Goal: Task Accomplishment & Management: Use online tool/utility

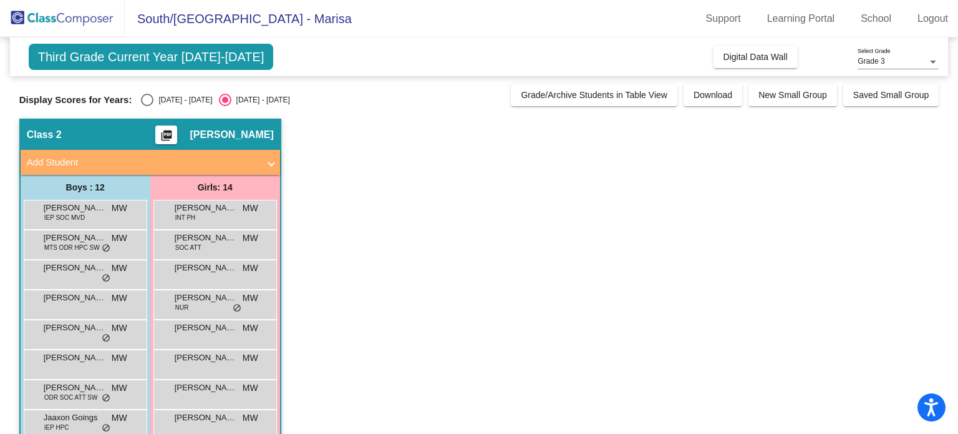
click at [174, 137] on mat-icon "picture_as_pdf" at bounding box center [166, 137] width 15 height 17
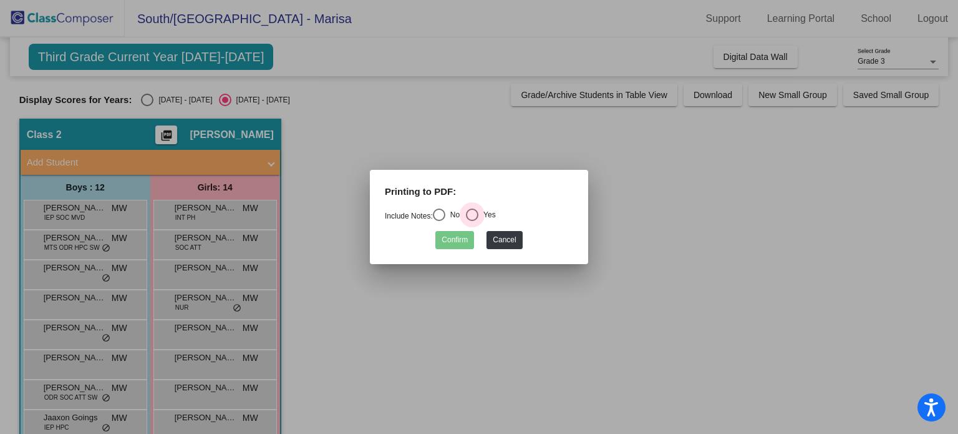
click at [478, 218] on div "Select an option" at bounding box center [472, 214] width 12 height 12
click at [472, 221] on input "Yes" at bounding box center [472, 221] width 1 height 1
radio input "true"
click at [447, 243] on button "Confirm" at bounding box center [454, 240] width 39 height 18
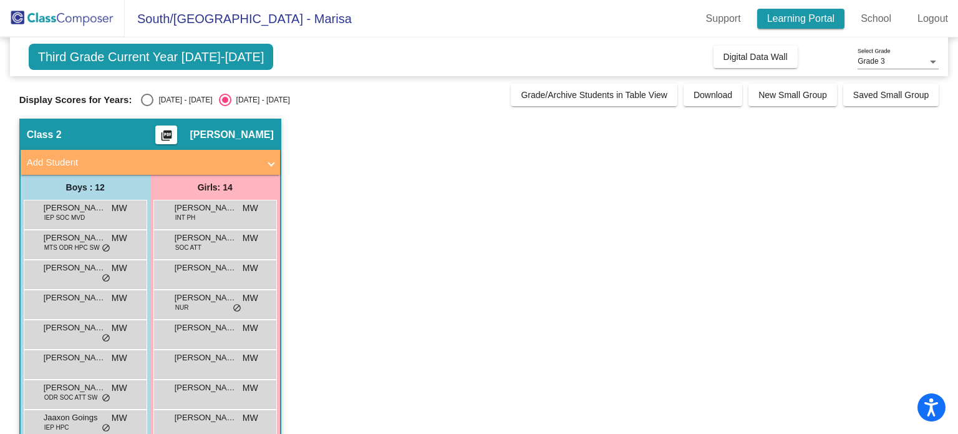
click at [797, 19] on link "Learning Portal" at bounding box center [801, 19] width 88 height 20
click at [271, 160] on span at bounding box center [271, 162] width 5 height 14
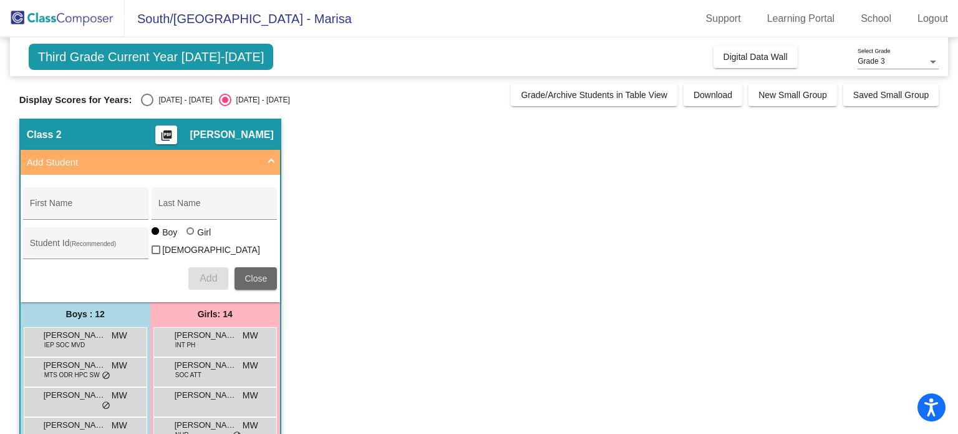
click at [263, 273] on span "Close" at bounding box center [256, 278] width 22 height 10
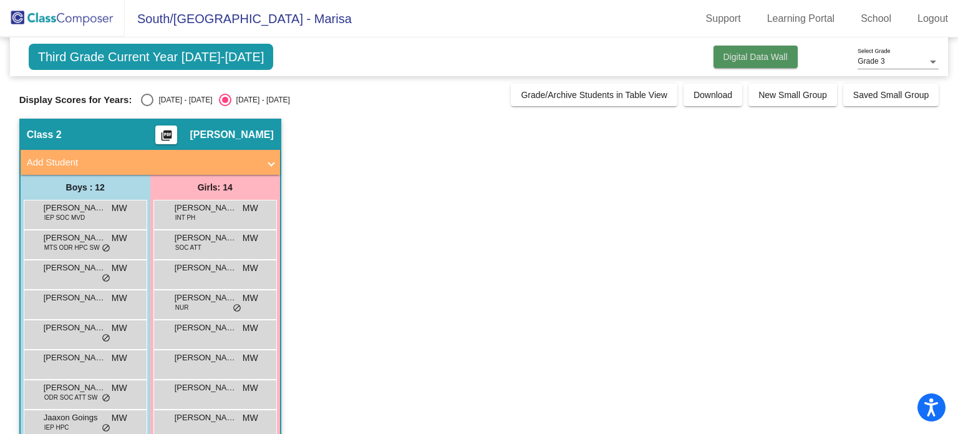
click at [741, 54] on span "Digital Data Wall" at bounding box center [756, 57] width 64 height 10
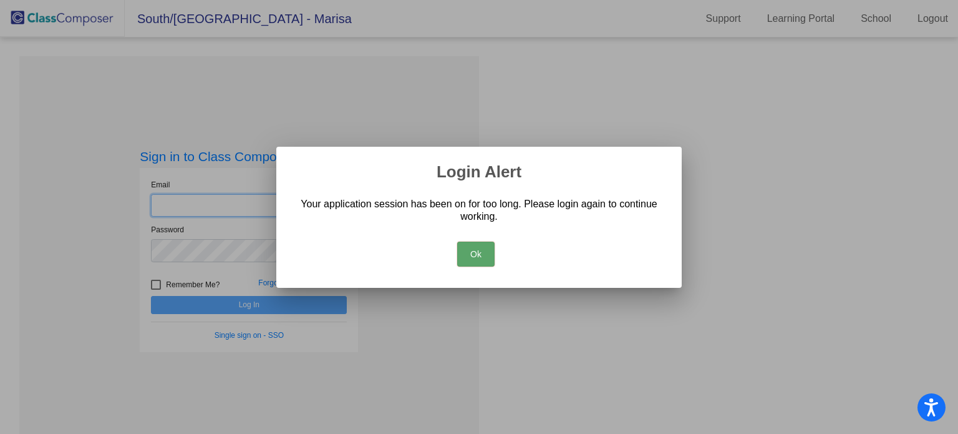
type input "[EMAIL_ADDRESS][DOMAIN_NAME]"
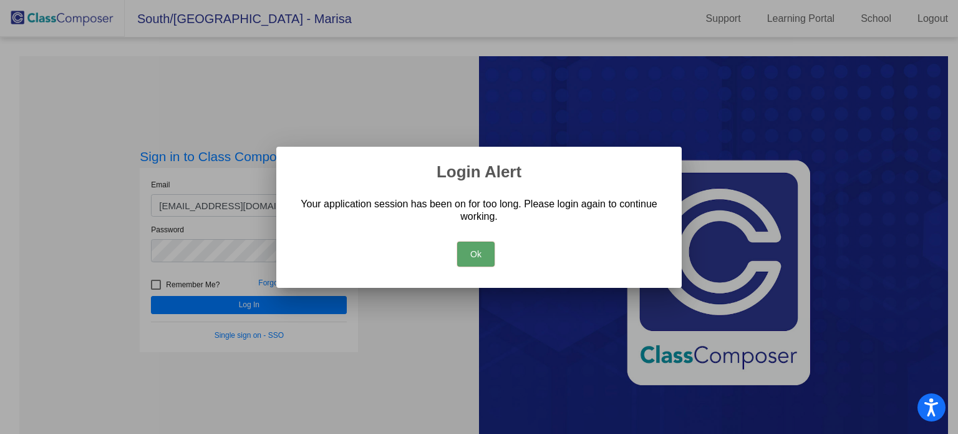
click at [484, 251] on button "Ok" at bounding box center [475, 253] width 37 height 25
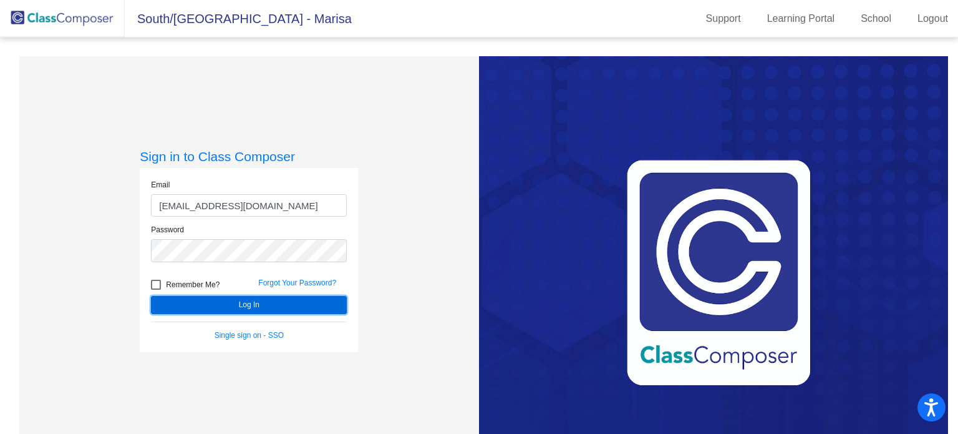
click at [243, 299] on button "Log In" at bounding box center [249, 305] width 196 height 18
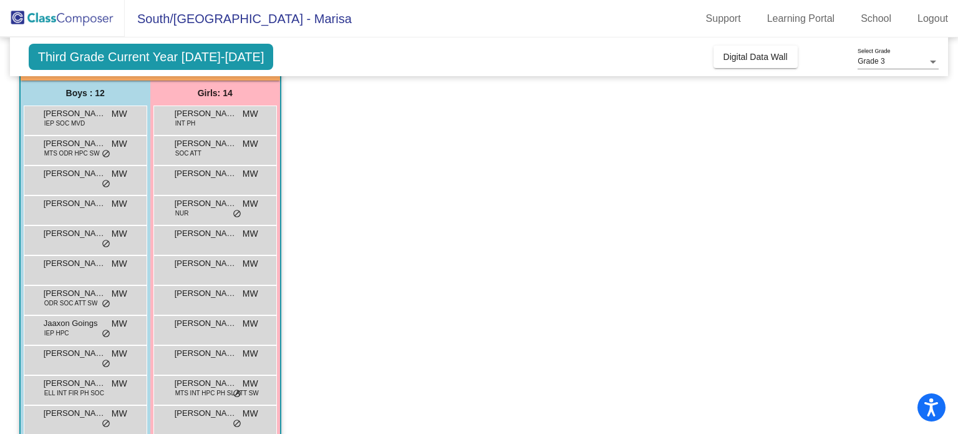
scroll to position [205, 0]
